Goal: Information Seeking & Learning: Understand process/instructions

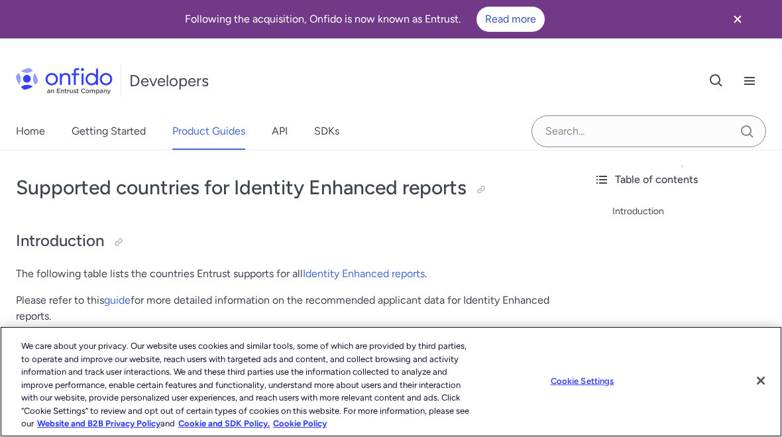
click at [762, 395] on button "Close" at bounding box center [760, 380] width 29 height 29
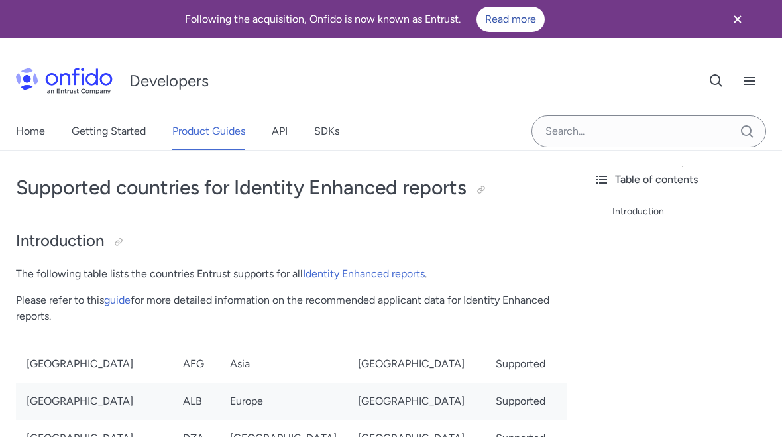
click at [34, 133] on link "Home" at bounding box center [30, 131] width 29 height 37
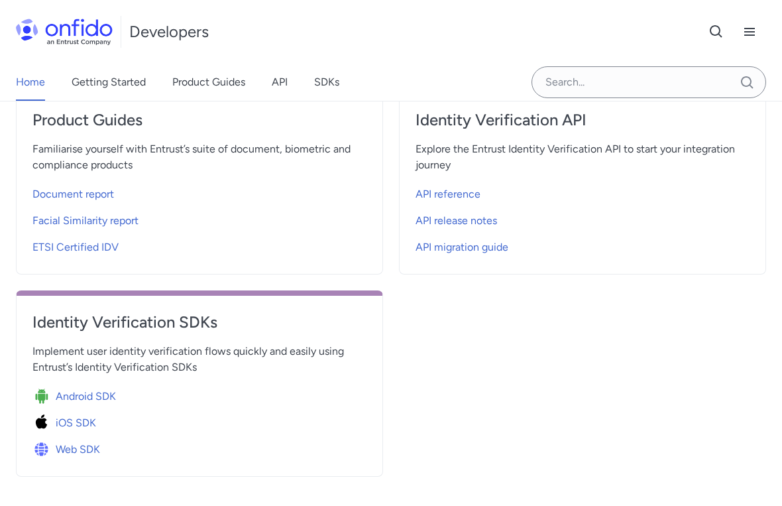
scroll to position [547, 0]
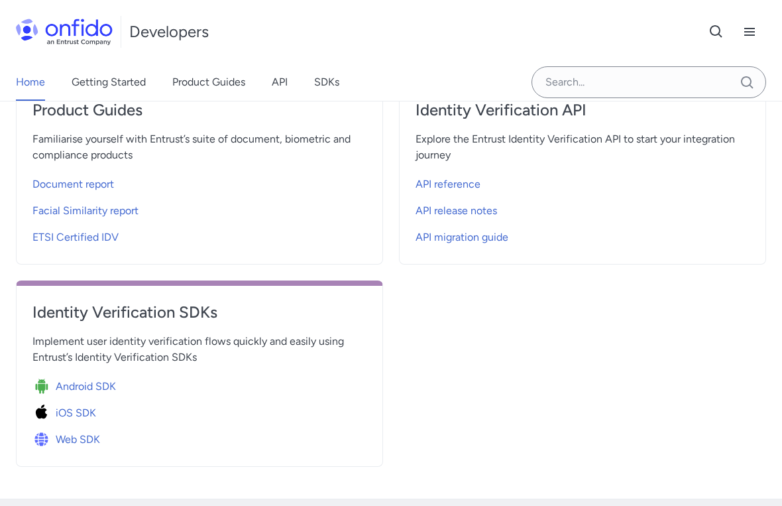
click at [86, 436] on span "Web SDK" at bounding box center [78, 440] width 44 height 16
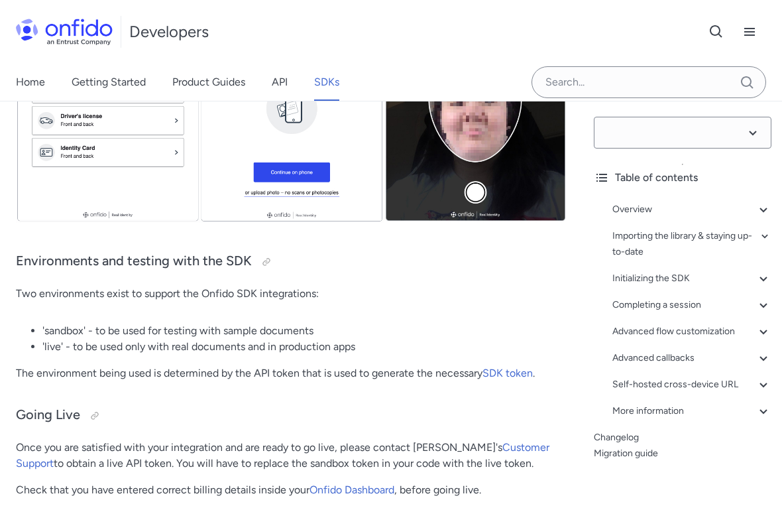
select select "14.54.0"
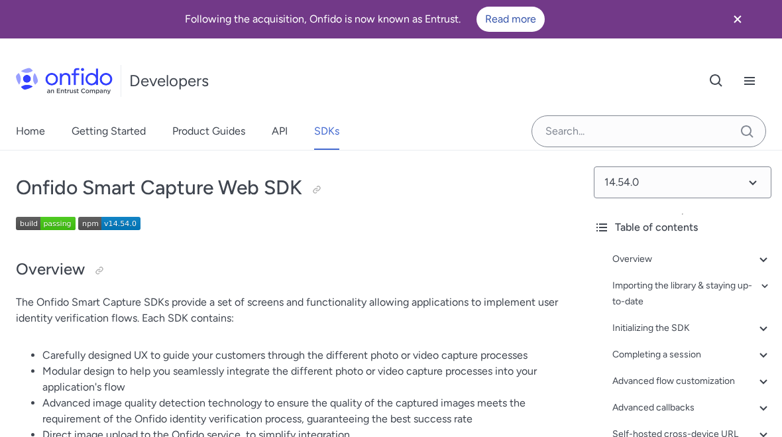
click at [124, 135] on link "Getting Started" at bounding box center [109, 131] width 74 height 37
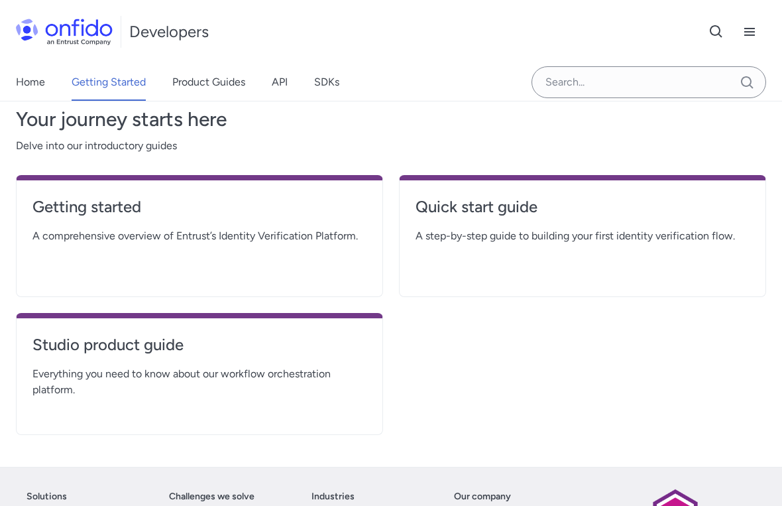
scroll to position [278, 0]
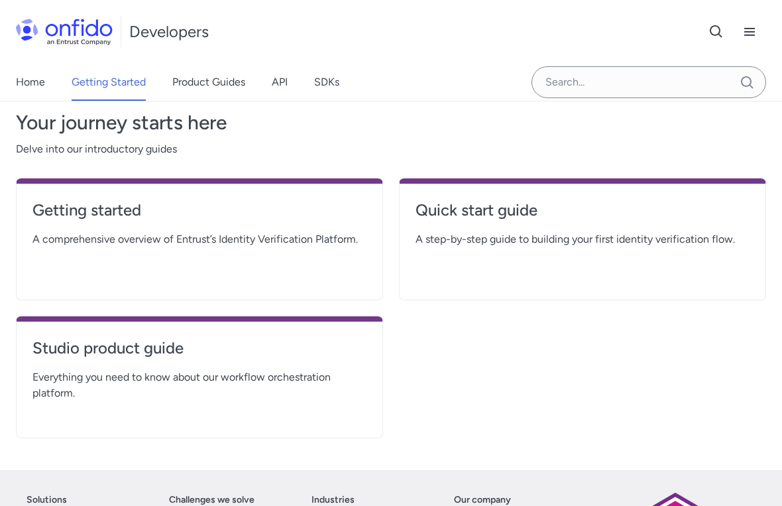
click at [111, 207] on h4 "Getting started" at bounding box center [199, 210] width 334 height 21
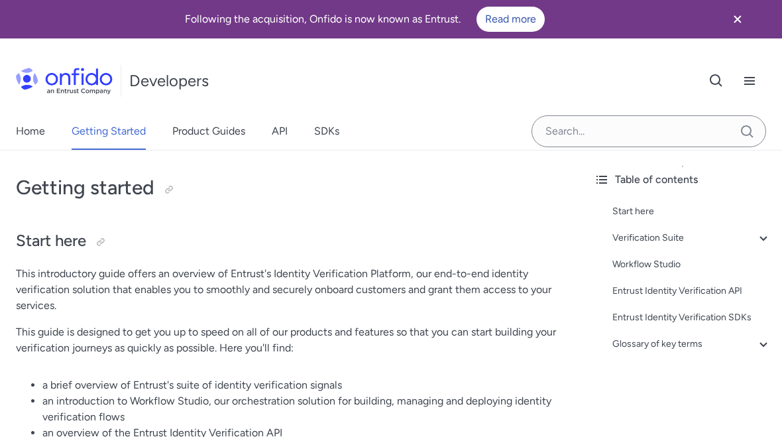
click at [754, 244] on div "Verification Suite" at bounding box center [691, 238] width 159 height 16
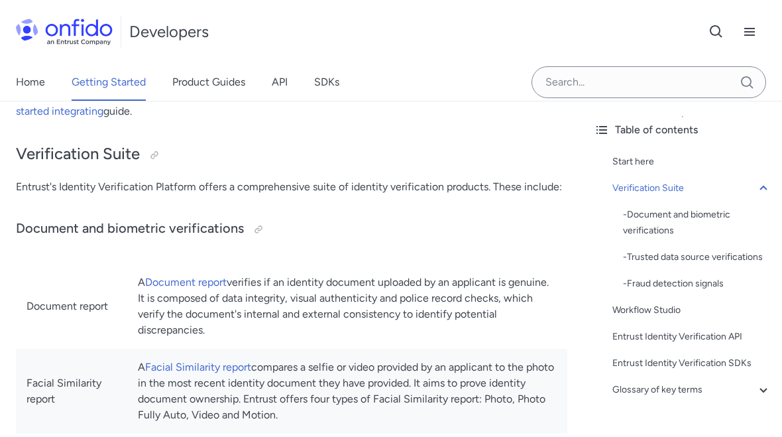
click at [675, 220] on div "- Document and biometric verifications" at bounding box center [697, 223] width 148 height 32
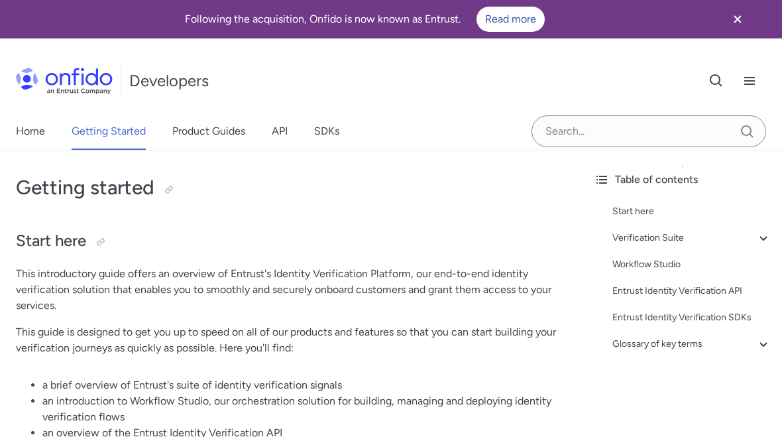
click at [127, 137] on link "Getting Started" at bounding box center [109, 131] width 74 height 37
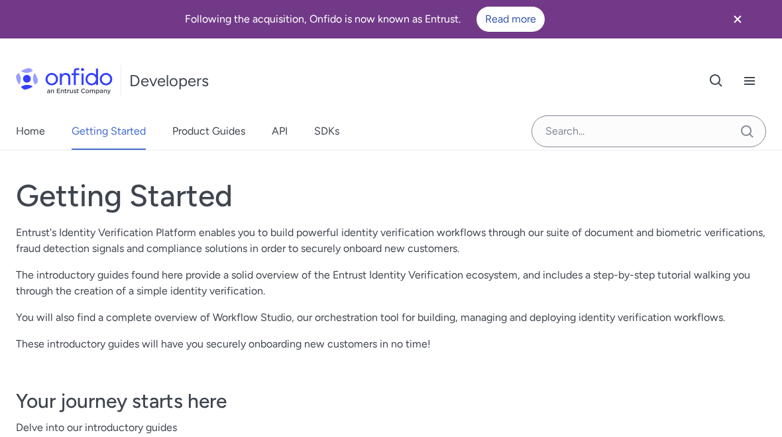
click at [44, 131] on link "Home" at bounding box center [30, 131] width 29 height 37
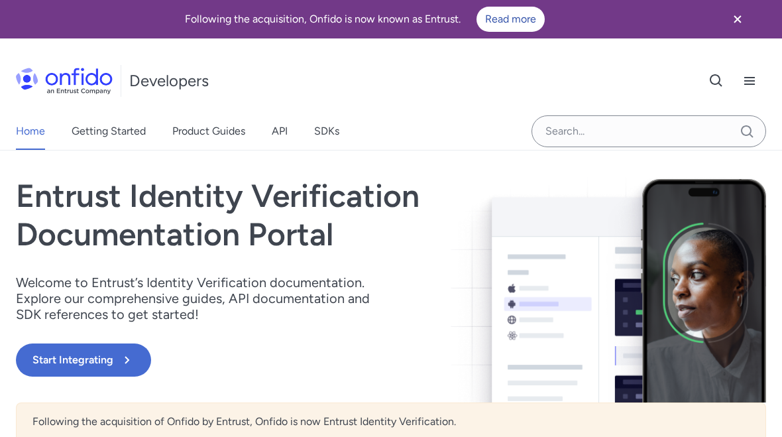
click at [100, 355] on button "Start Integrating" at bounding box center [83, 359] width 135 height 33
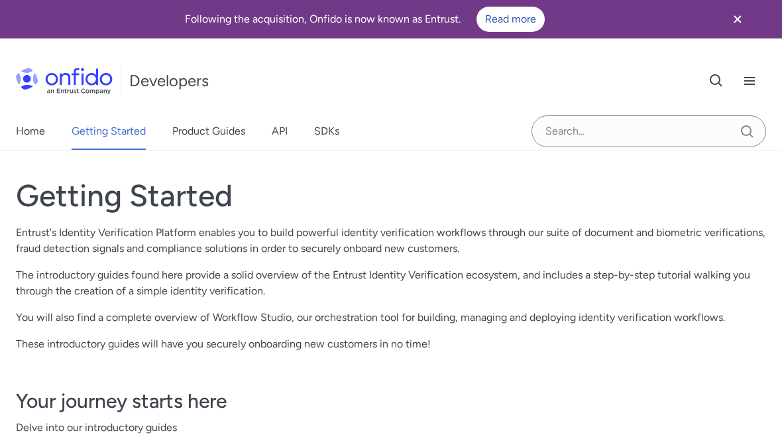
click at [741, 23] on icon "Close banner" at bounding box center [738, 19] width 16 height 16
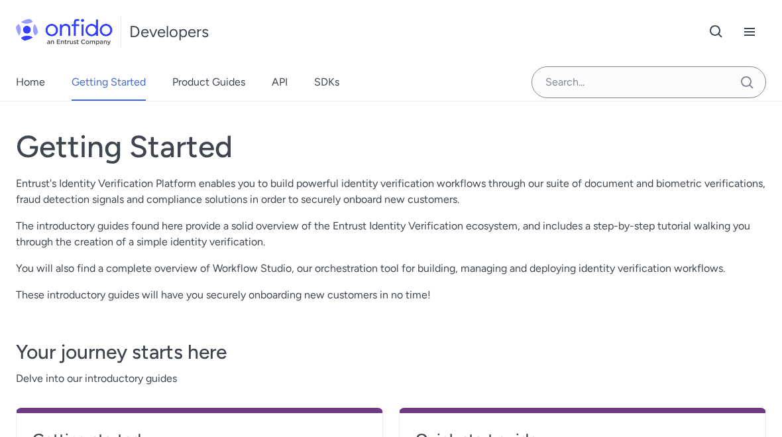
click at [756, 35] on icon "Open navigation menu button" at bounding box center [750, 32] width 16 height 16
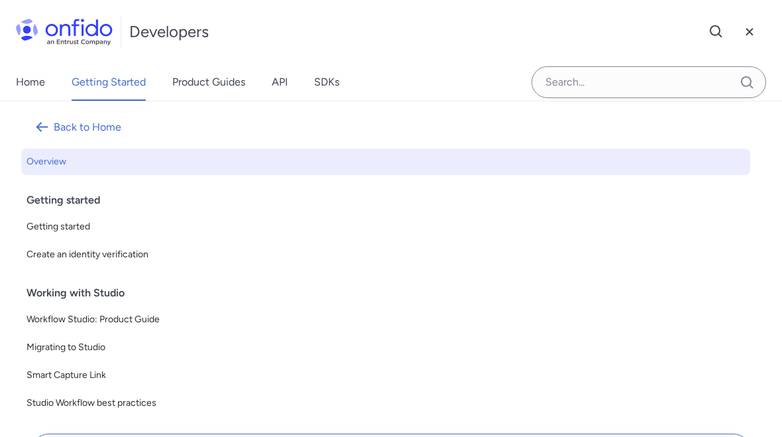
click at [86, 124] on link "Back to Home" at bounding box center [385, 127] width 729 height 32
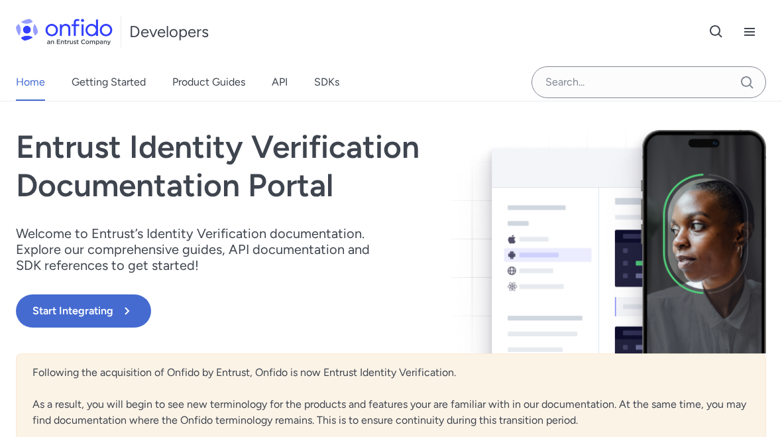
click at [756, 35] on icon "Open navigation menu button" at bounding box center [750, 32] width 16 height 16
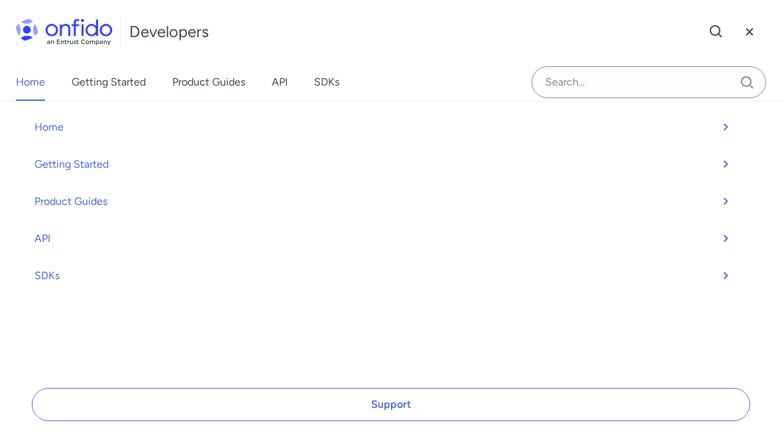
click at [724, 168] on icon at bounding box center [727, 164] width 19 height 16
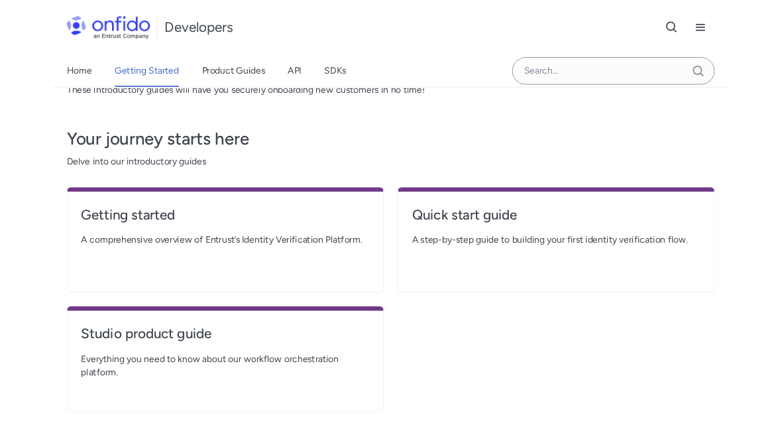
scroll to position [187, 0]
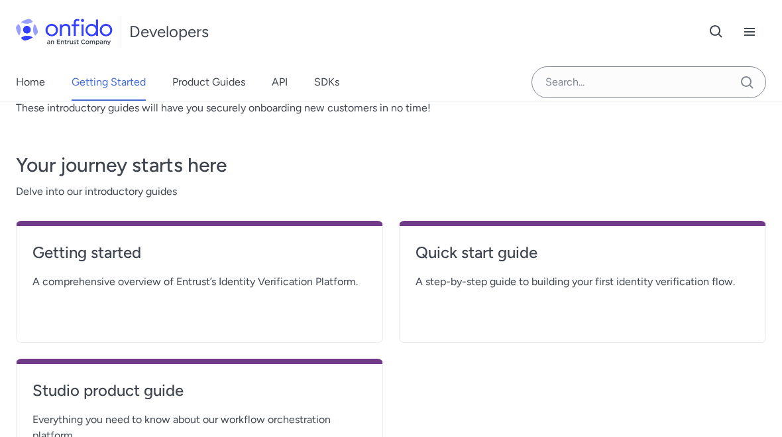
click at [487, 260] on h4 "Quick start guide" at bounding box center [583, 252] width 334 height 21
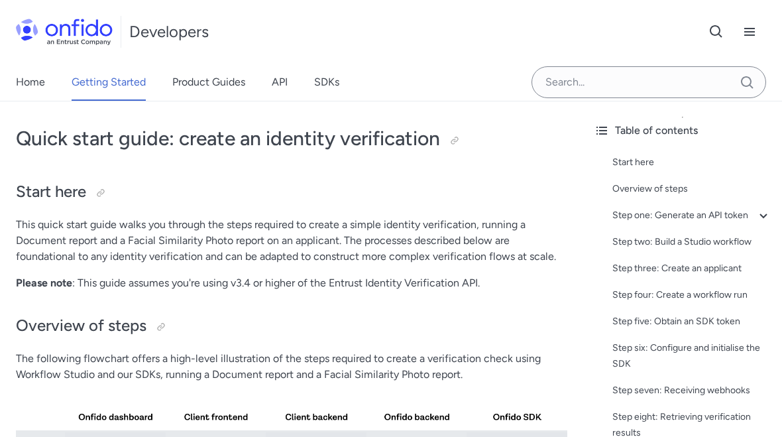
click at [638, 162] on div "Start here" at bounding box center [691, 162] width 159 height 16
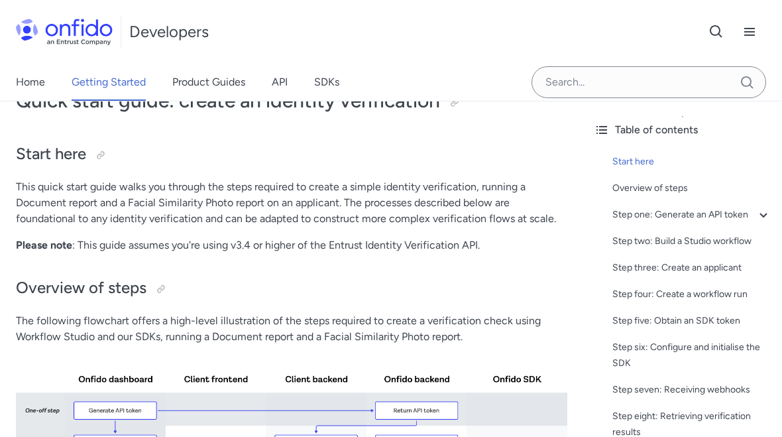
click at [166, 290] on div at bounding box center [160, 288] width 21 height 21
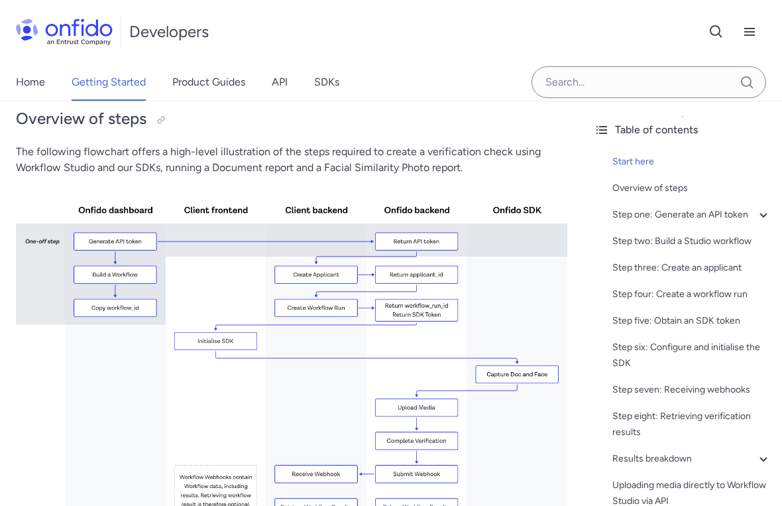
scroll to position [217, 0]
